Goal: Task Accomplishment & Management: Manage account settings

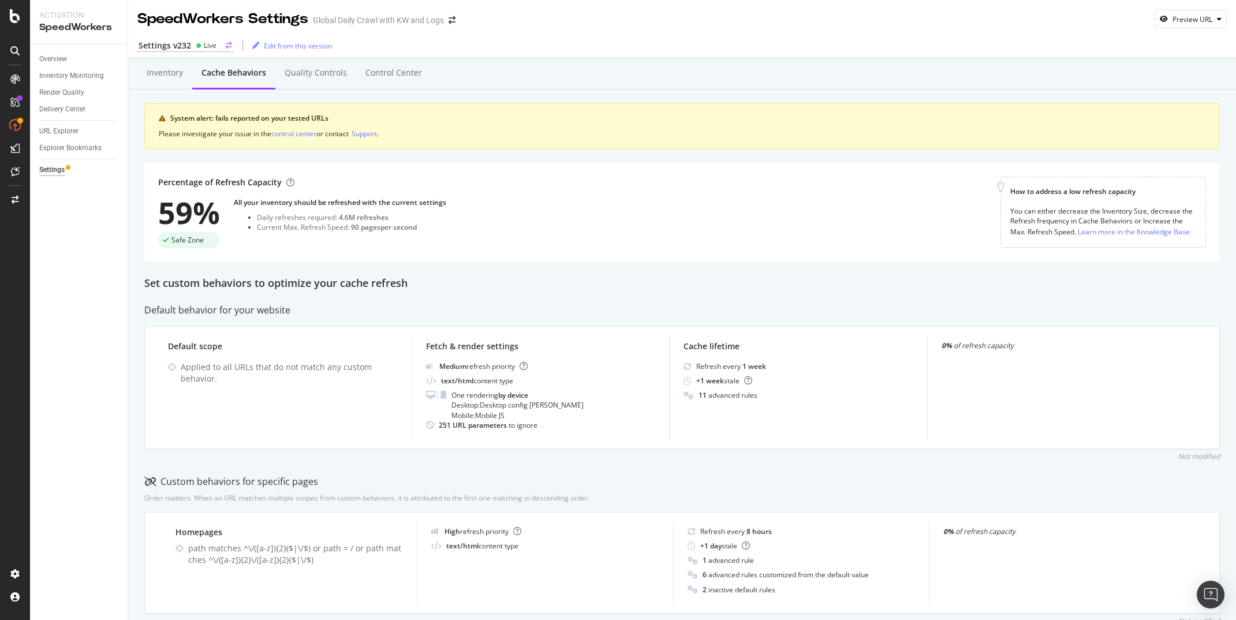
click at [192, 45] on div "Settings v232 Live" at bounding box center [185, 46] width 96 height 12
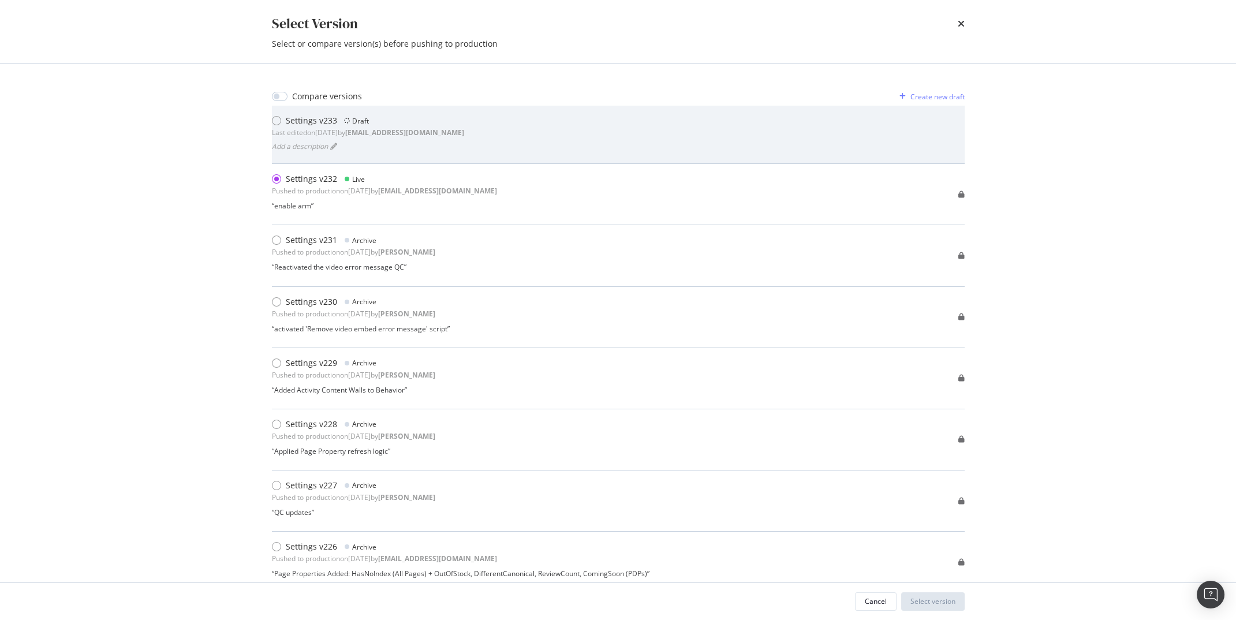
click at [675, 124] on div "Settings v233 Draft Last edited on 2025 Sep 10th by jbl@botify.com Add a descri…" at bounding box center [618, 134] width 693 height 39
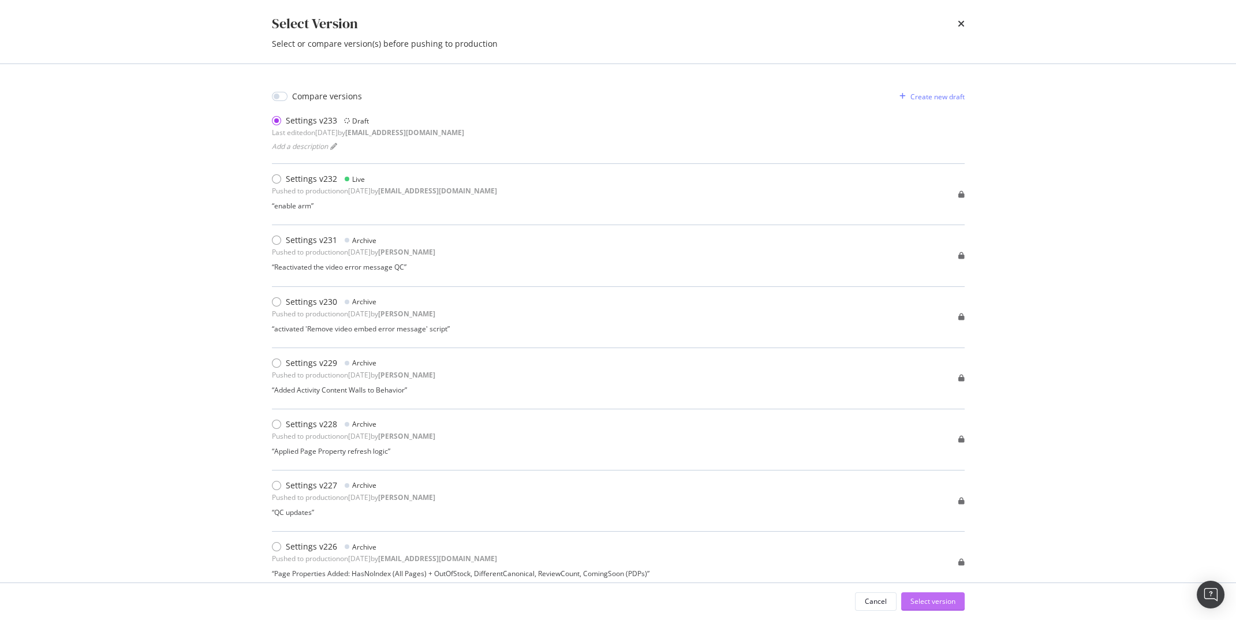
click at [935, 602] on div "Select version" at bounding box center [932, 601] width 45 height 10
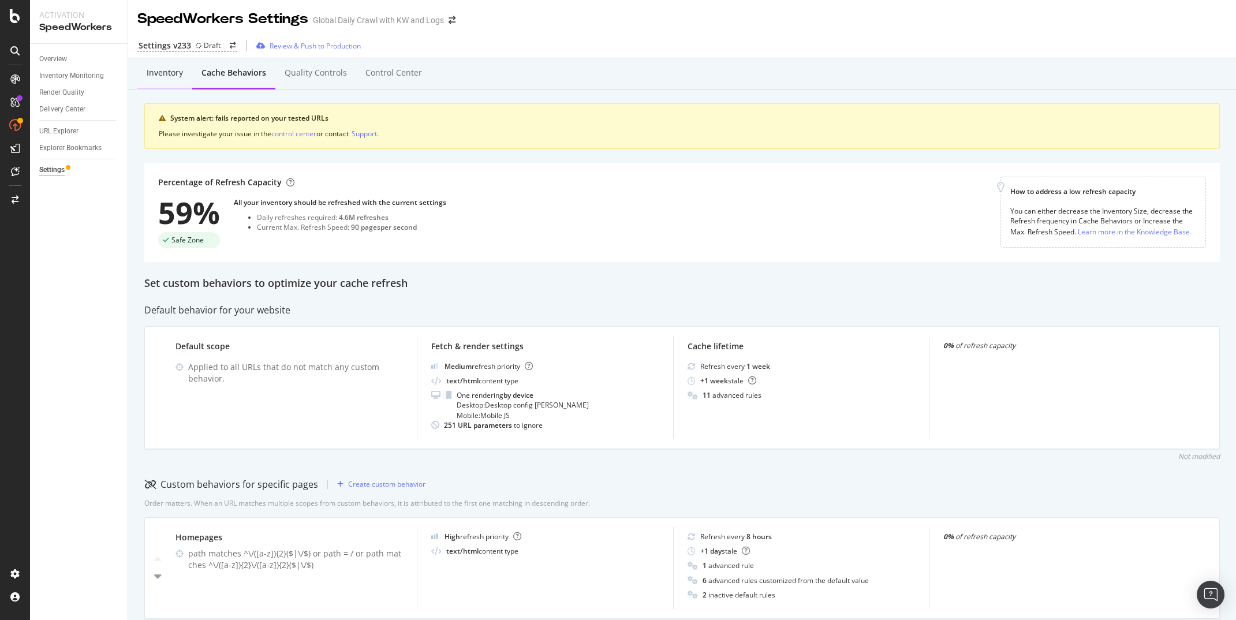
click at [160, 80] on div "Inventory" at bounding box center [164, 74] width 55 height 32
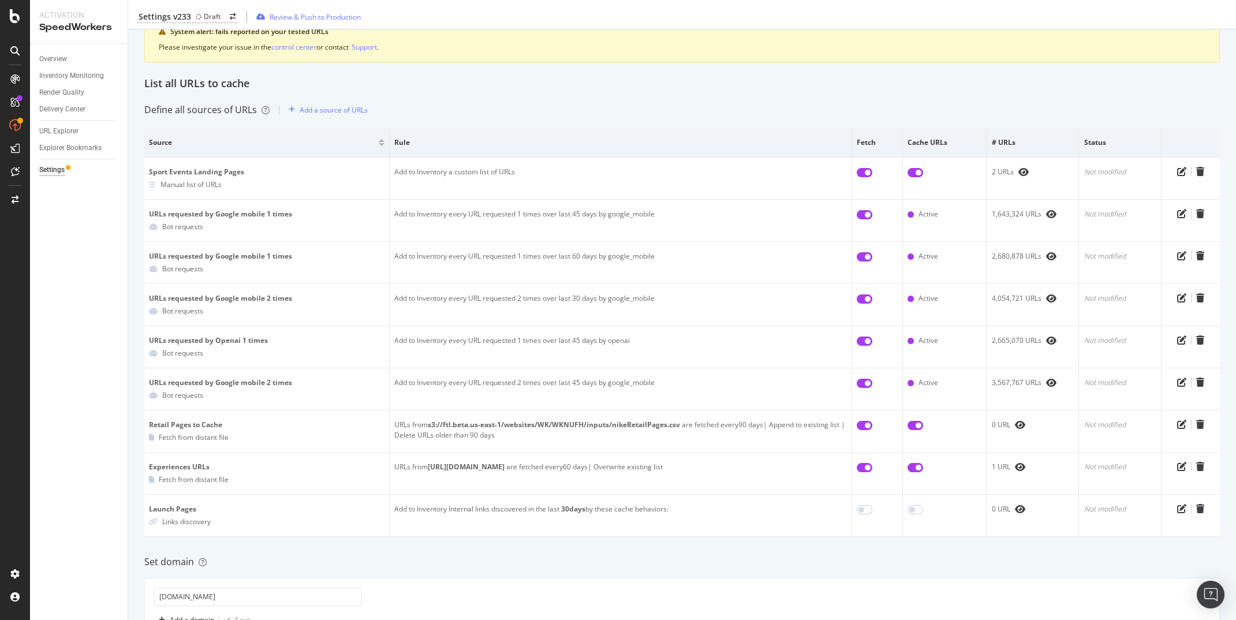
scroll to position [81, 0]
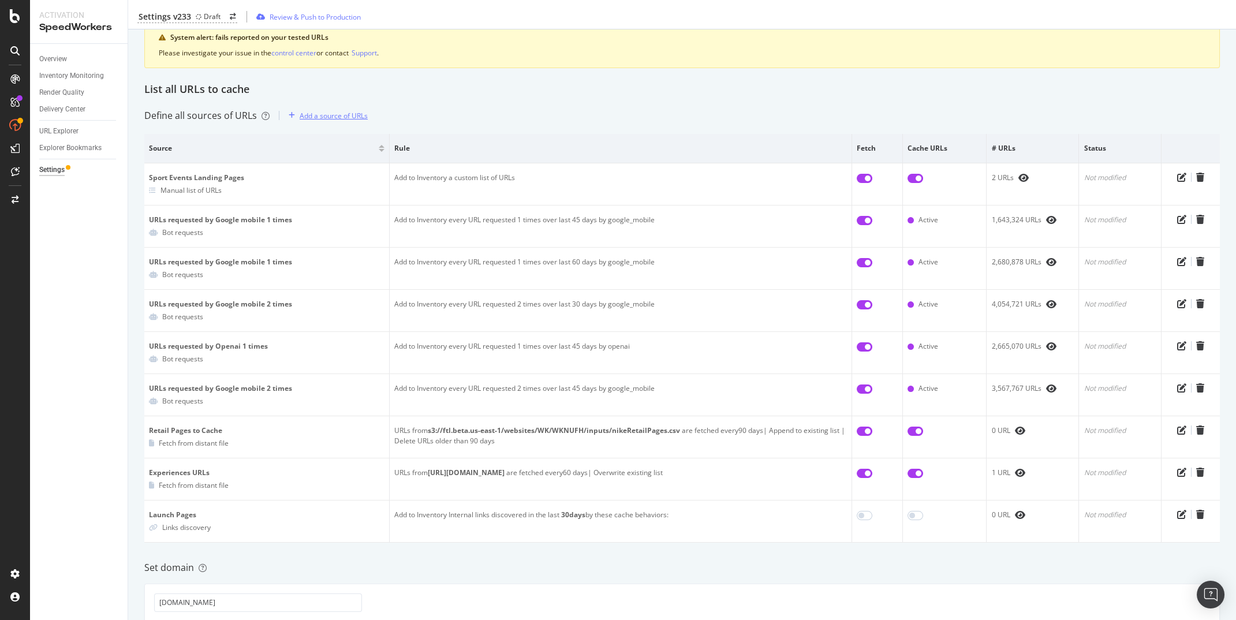
click at [337, 113] on div "Add a source of URLs" at bounding box center [334, 116] width 68 height 10
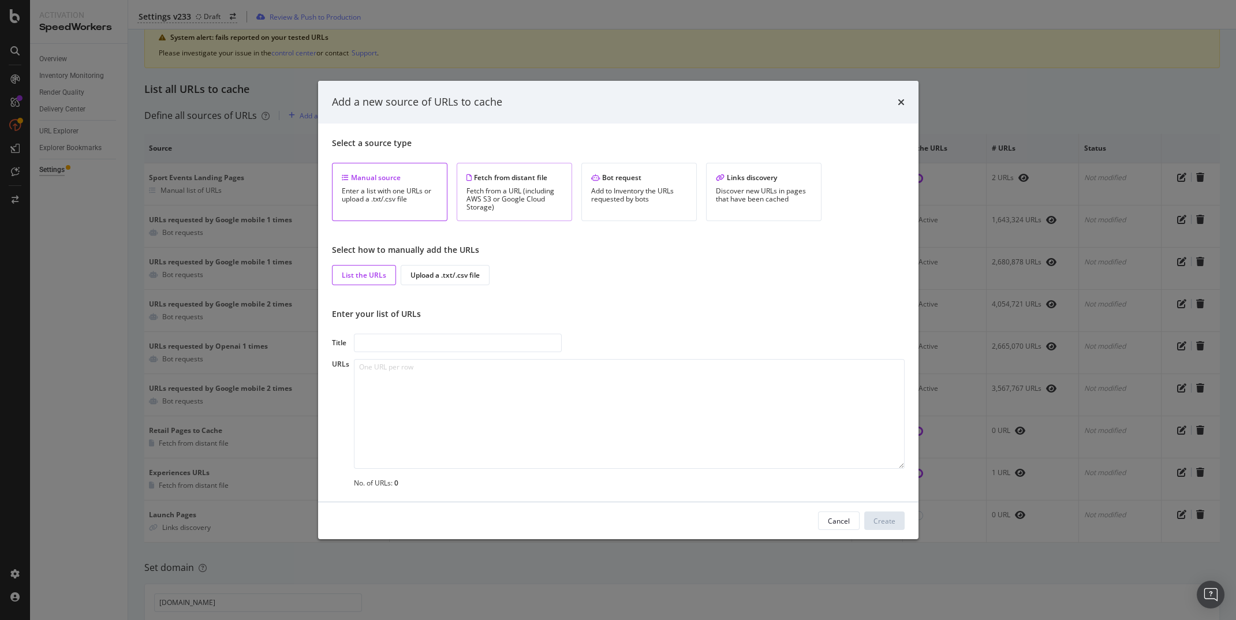
click at [528, 202] on div "Fetch from a URL (including AWS S3 or Google Cloud Storage)" at bounding box center [514, 199] width 96 height 24
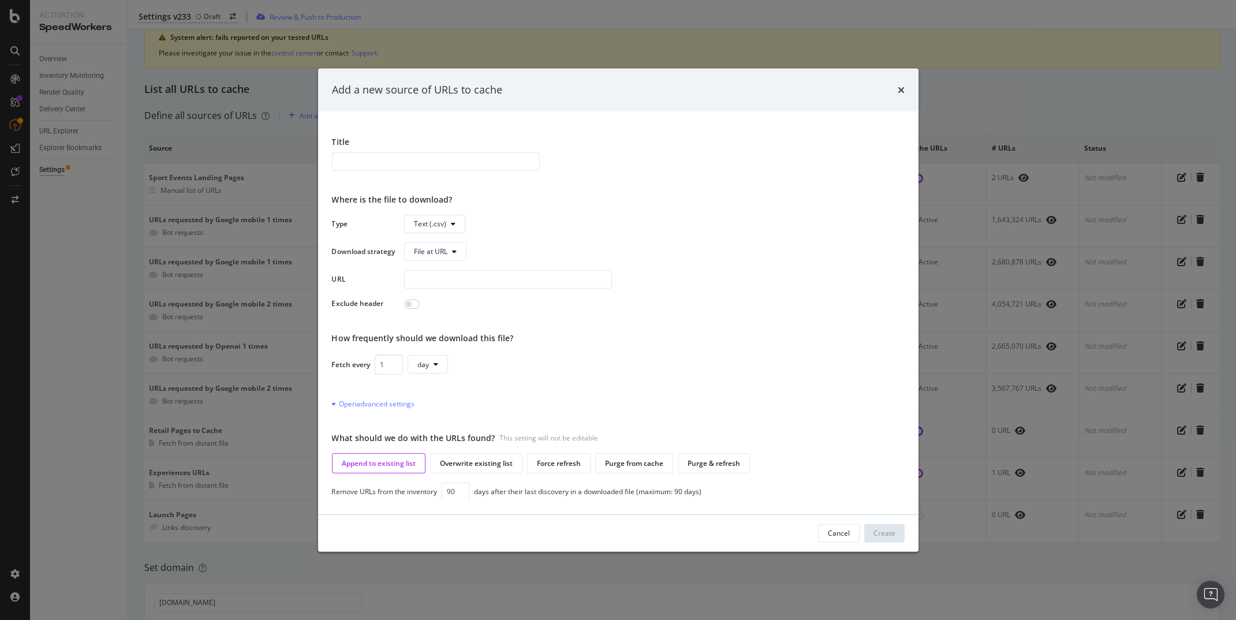
scroll to position [0, 0]
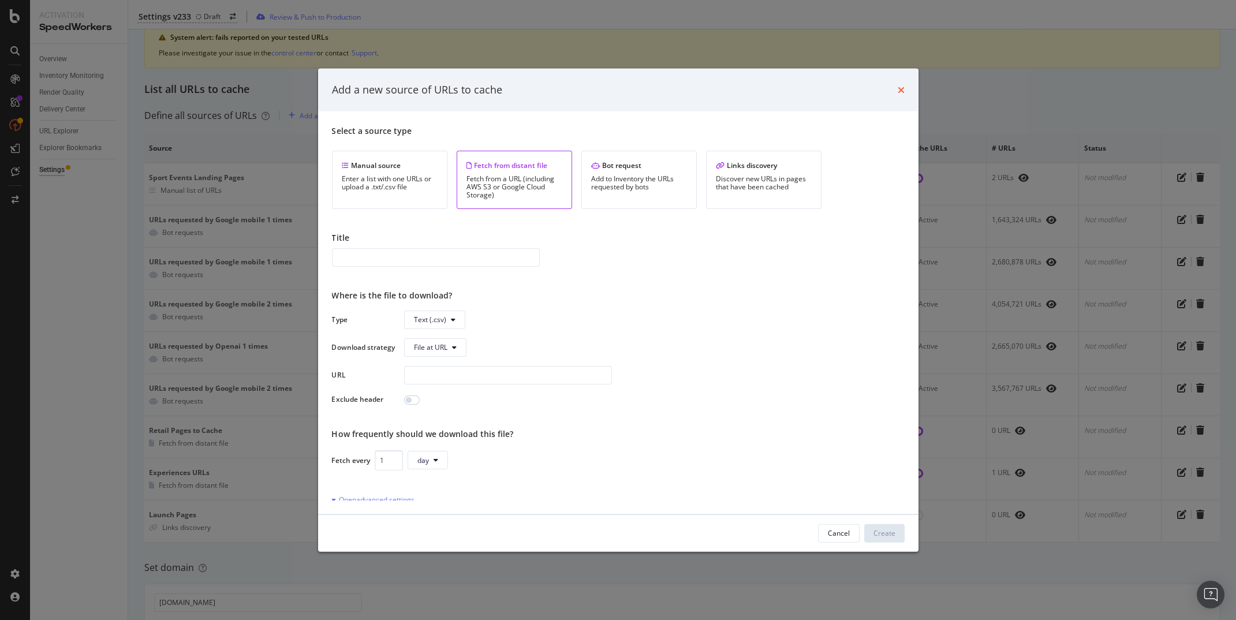
click at [899, 88] on icon "times" at bounding box center [901, 89] width 7 height 9
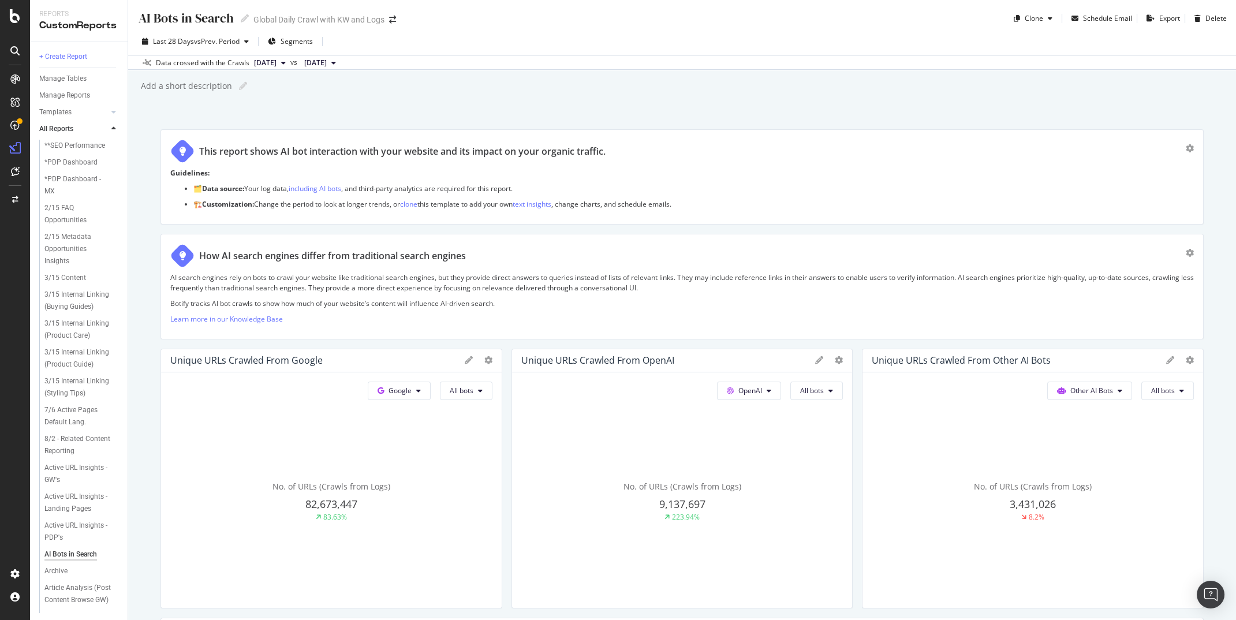
scroll to position [412, 0]
